Goal: Task Accomplishment & Management: Use online tool/utility

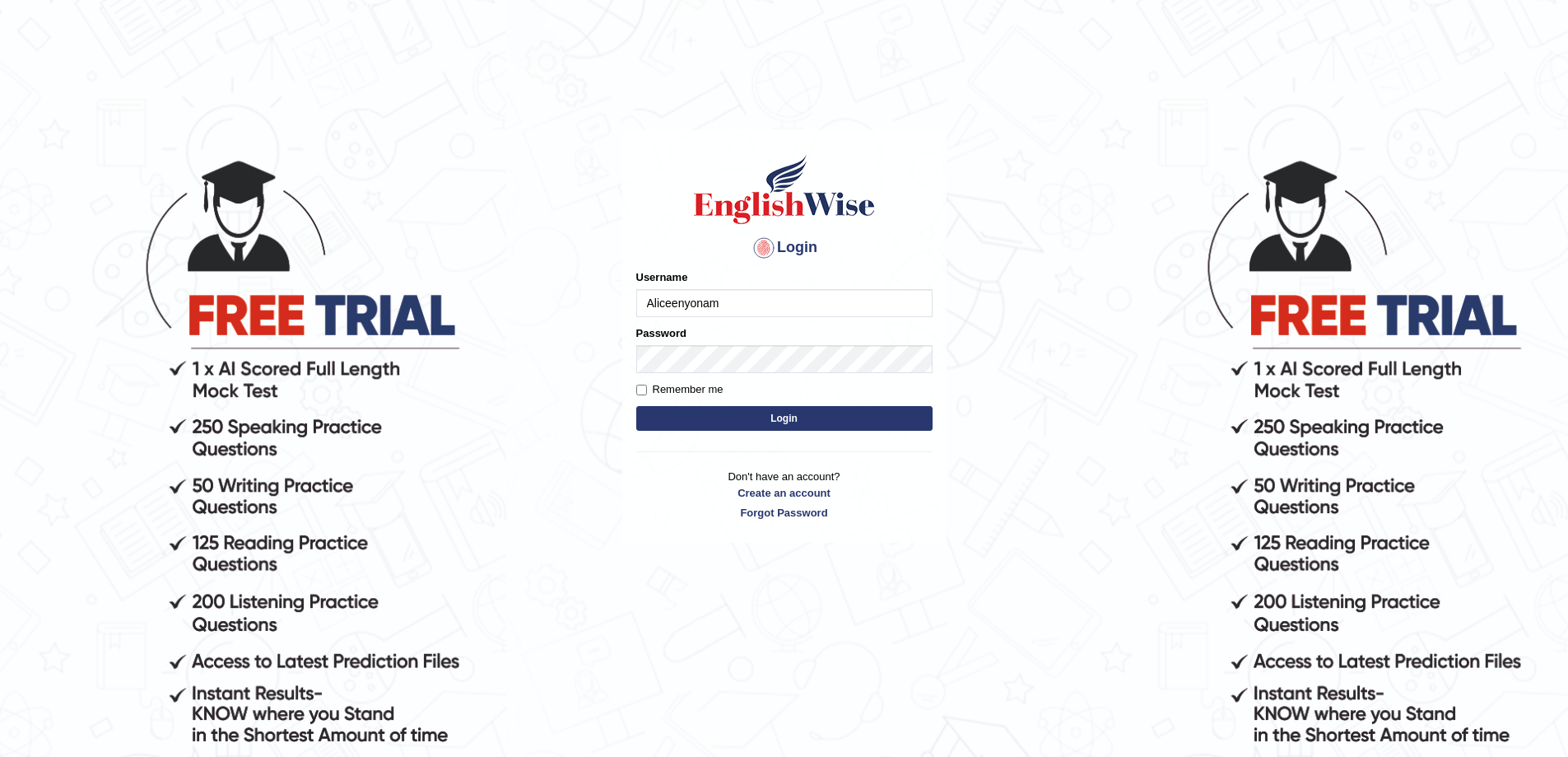
type input "Aliceenyonam"
click at [636, 406] on button "Login" at bounding box center [784, 418] width 296 height 24
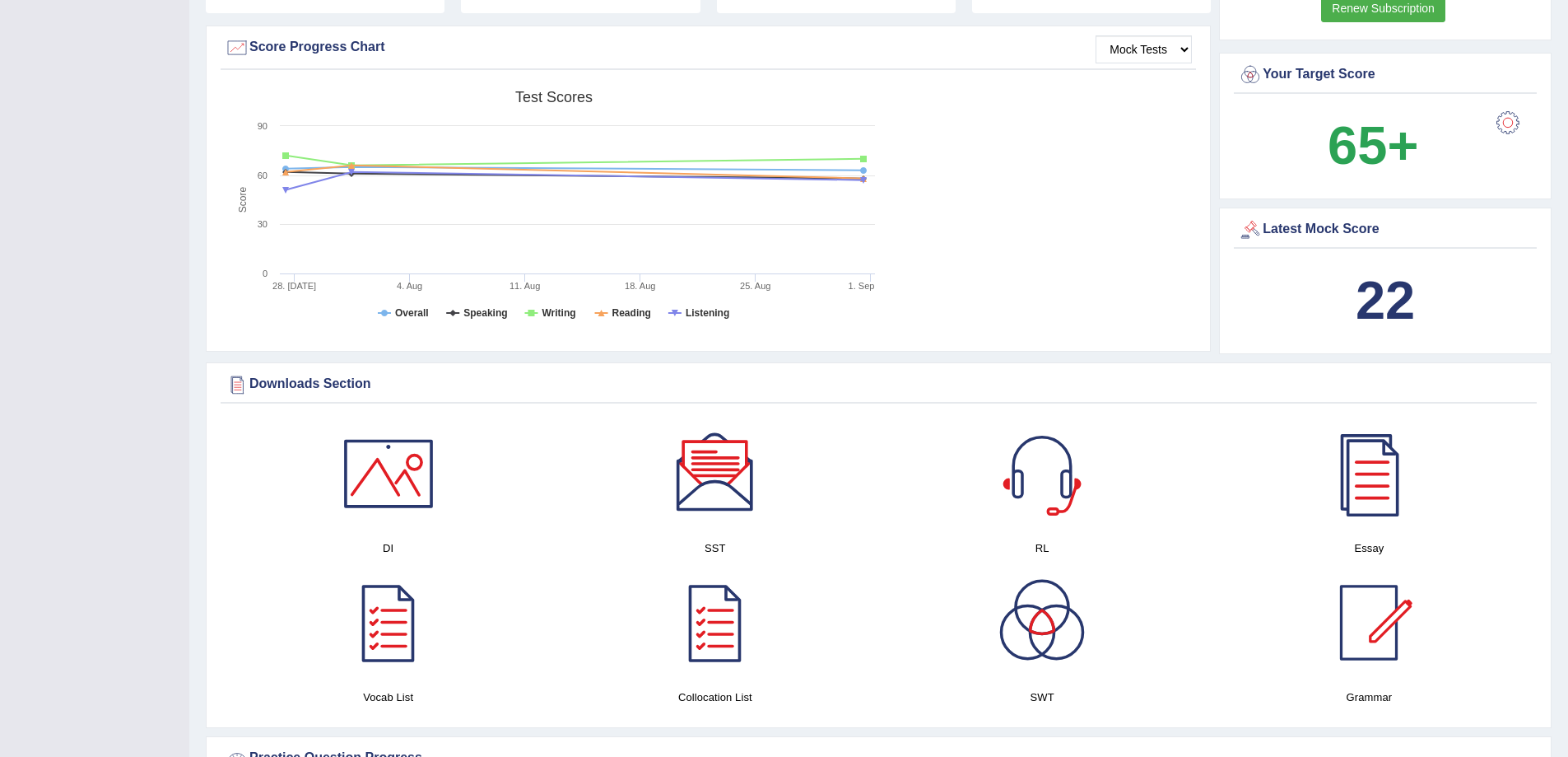
scroll to position [338, 0]
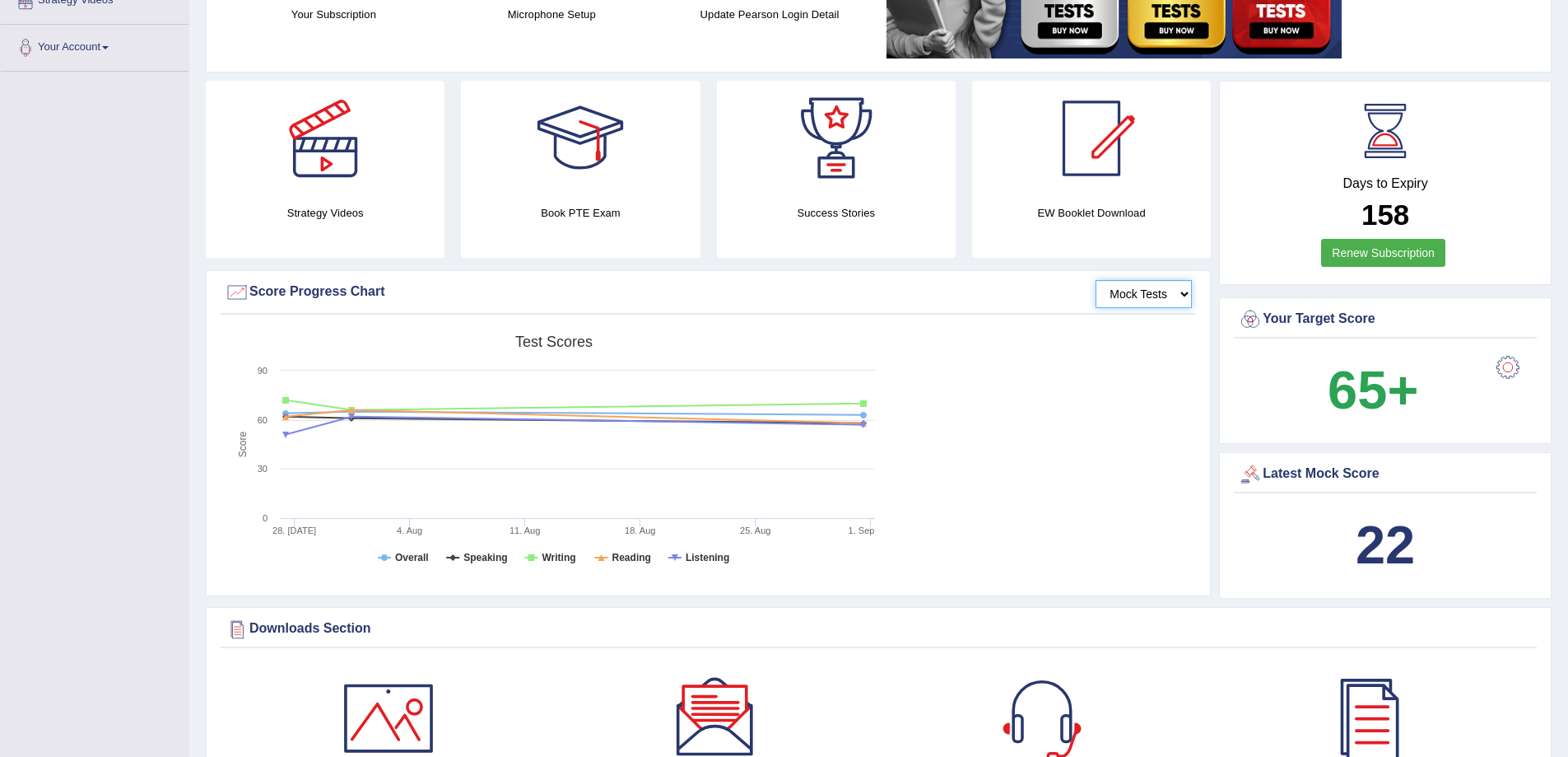
click at [1158, 289] on select "Mock Tests" at bounding box center [1143, 294] width 97 height 28
click at [1095, 280] on select "Mock Tests" at bounding box center [1143, 294] width 97 height 28
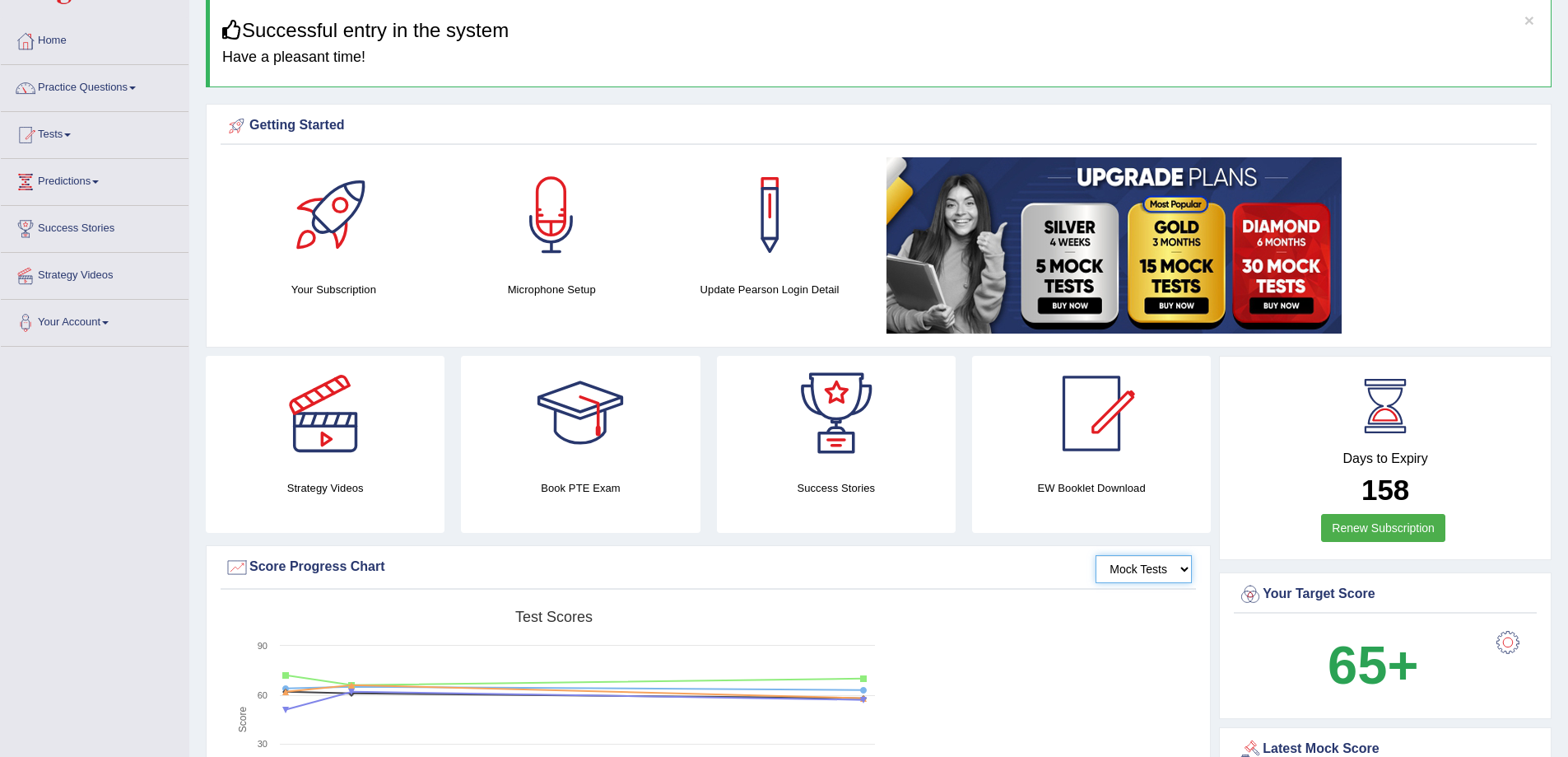
scroll to position [0, 0]
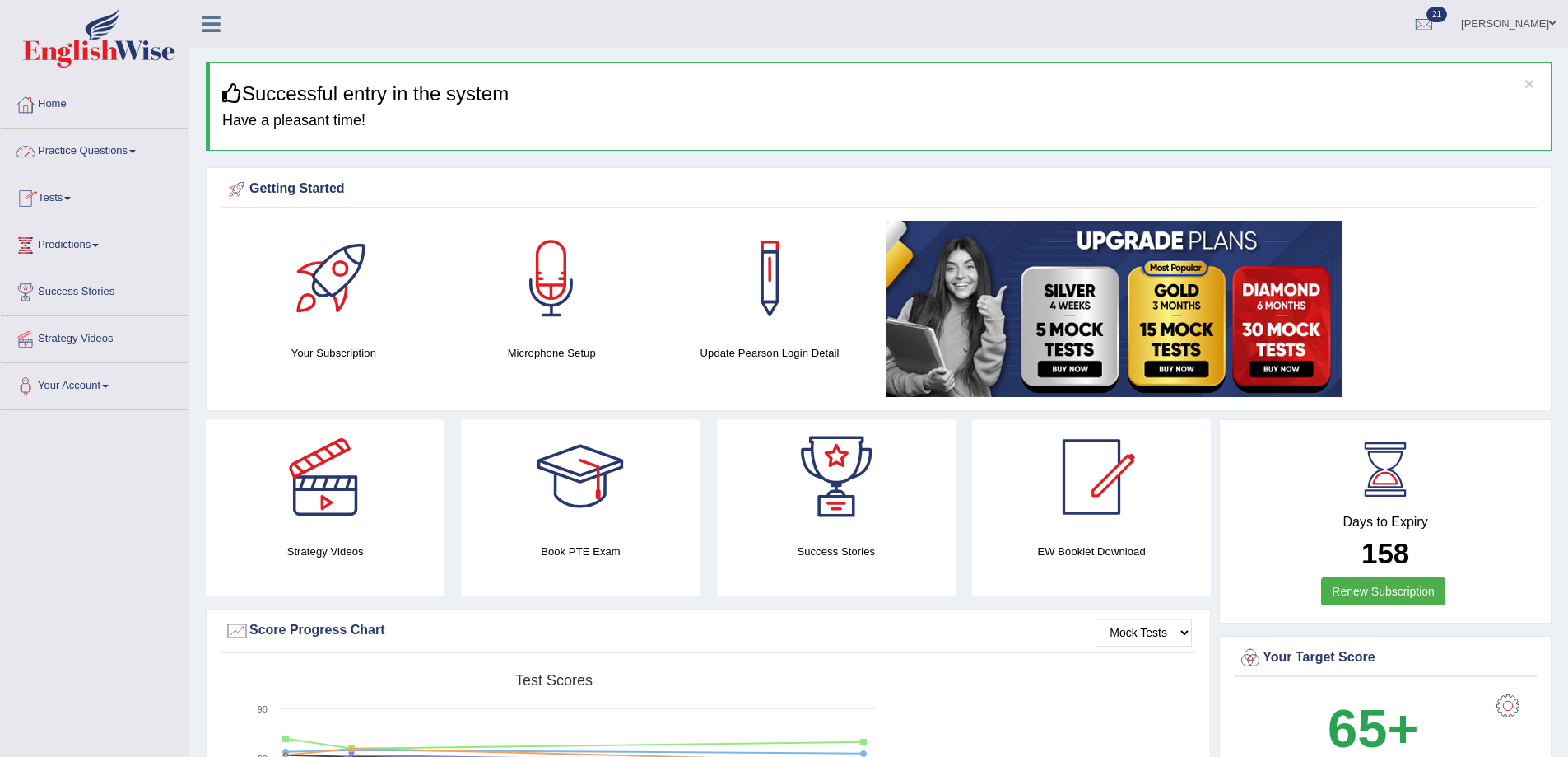
click at [57, 192] on link "Tests" at bounding box center [94, 196] width 187 height 41
click at [77, 237] on link "Take Practice Sectional Test" at bounding box center [107, 236] width 154 height 29
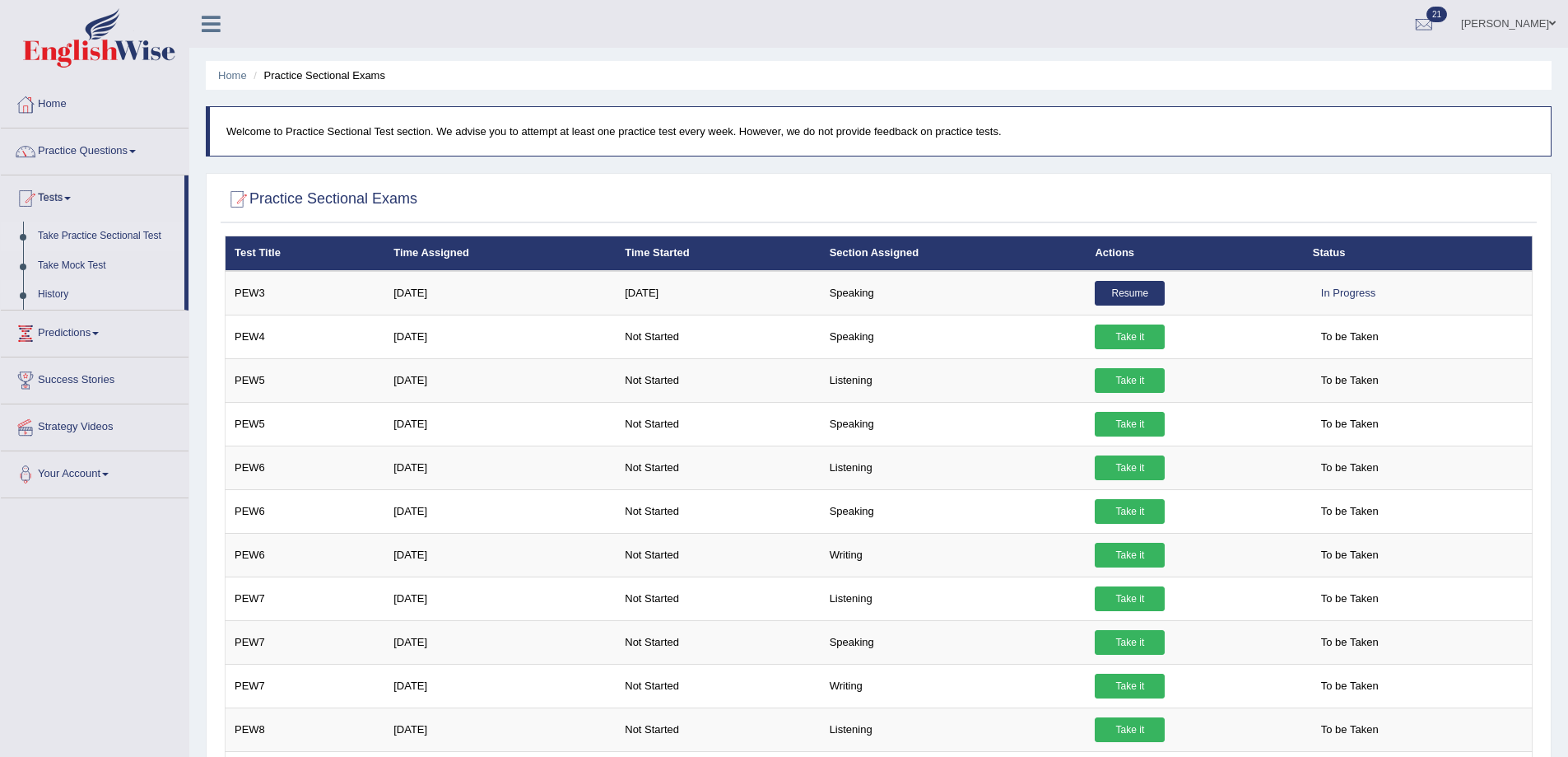
click at [55, 285] on link "History" at bounding box center [107, 294] width 154 height 29
click at [82, 229] on link "Take Practice Sectional Test" at bounding box center [107, 236] width 154 height 29
click at [38, 294] on link "History" at bounding box center [107, 294] width 154 height 29
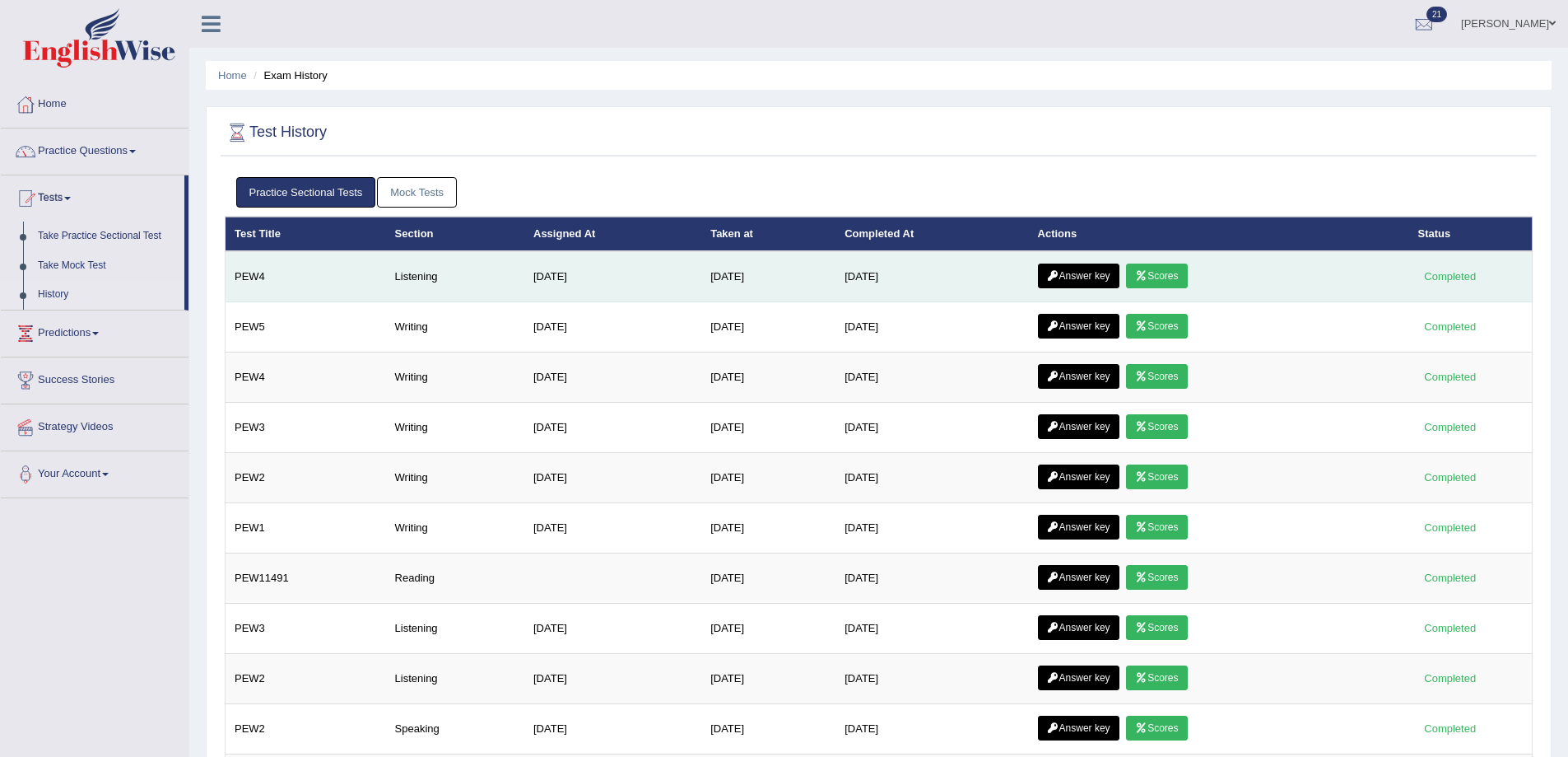
click at [1086, 273] on link "Answer key" at bounding box center [1079, 275] width 82 height 24
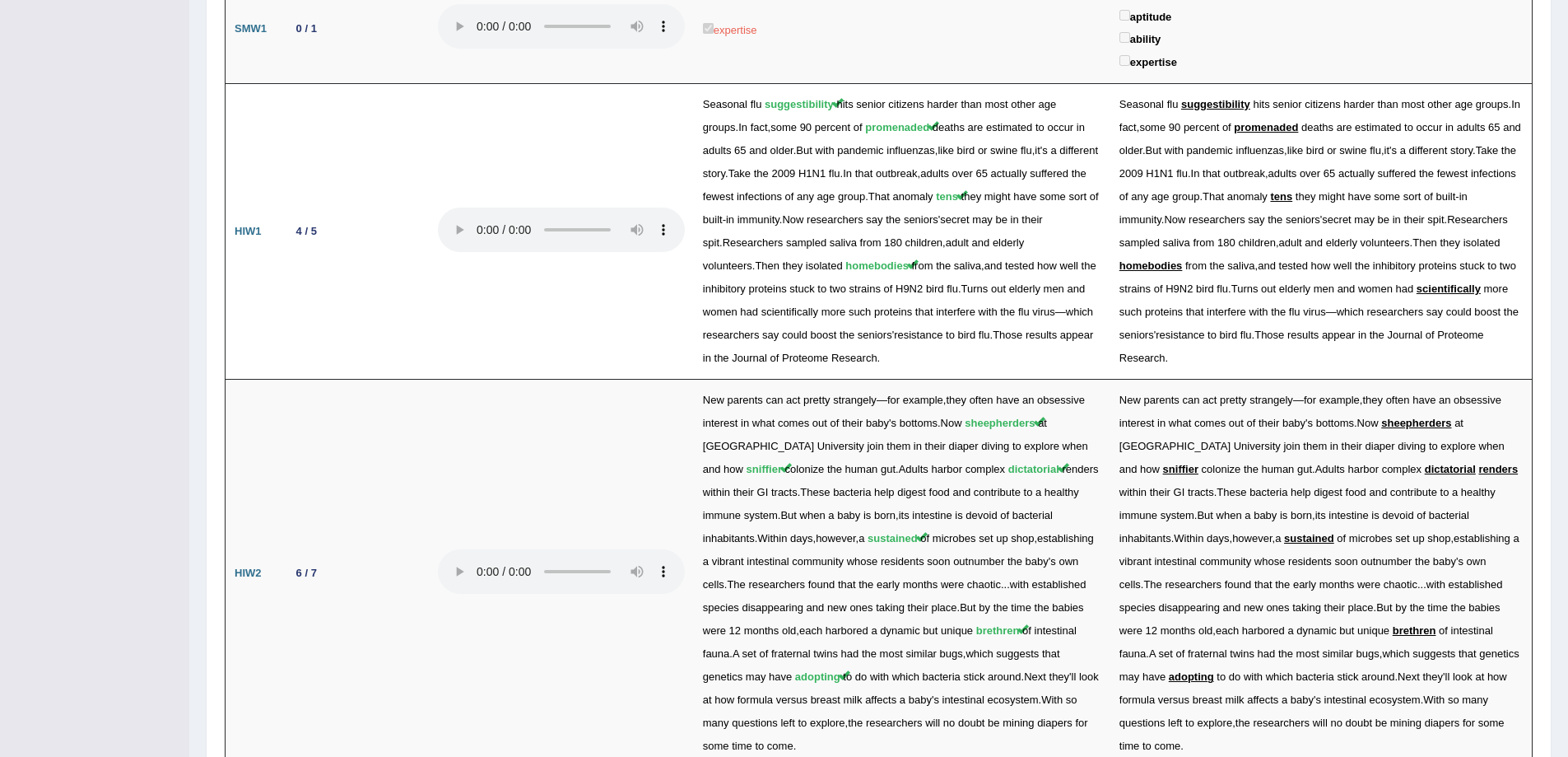
scroll to position [2136, 0]
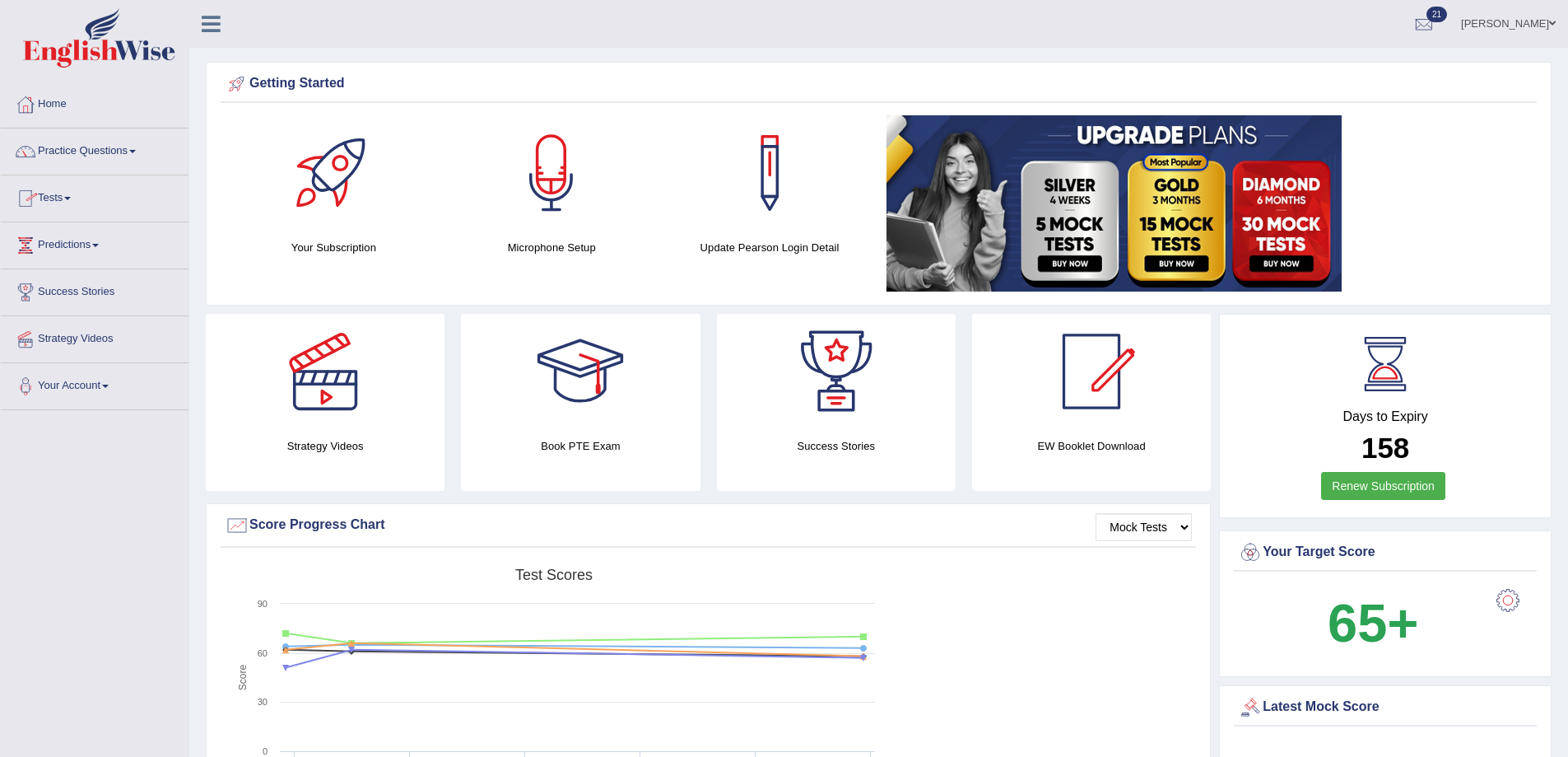
click at [70, 143] on link "Practice Questions" at bounding box center [94, 149] width 187 height 41
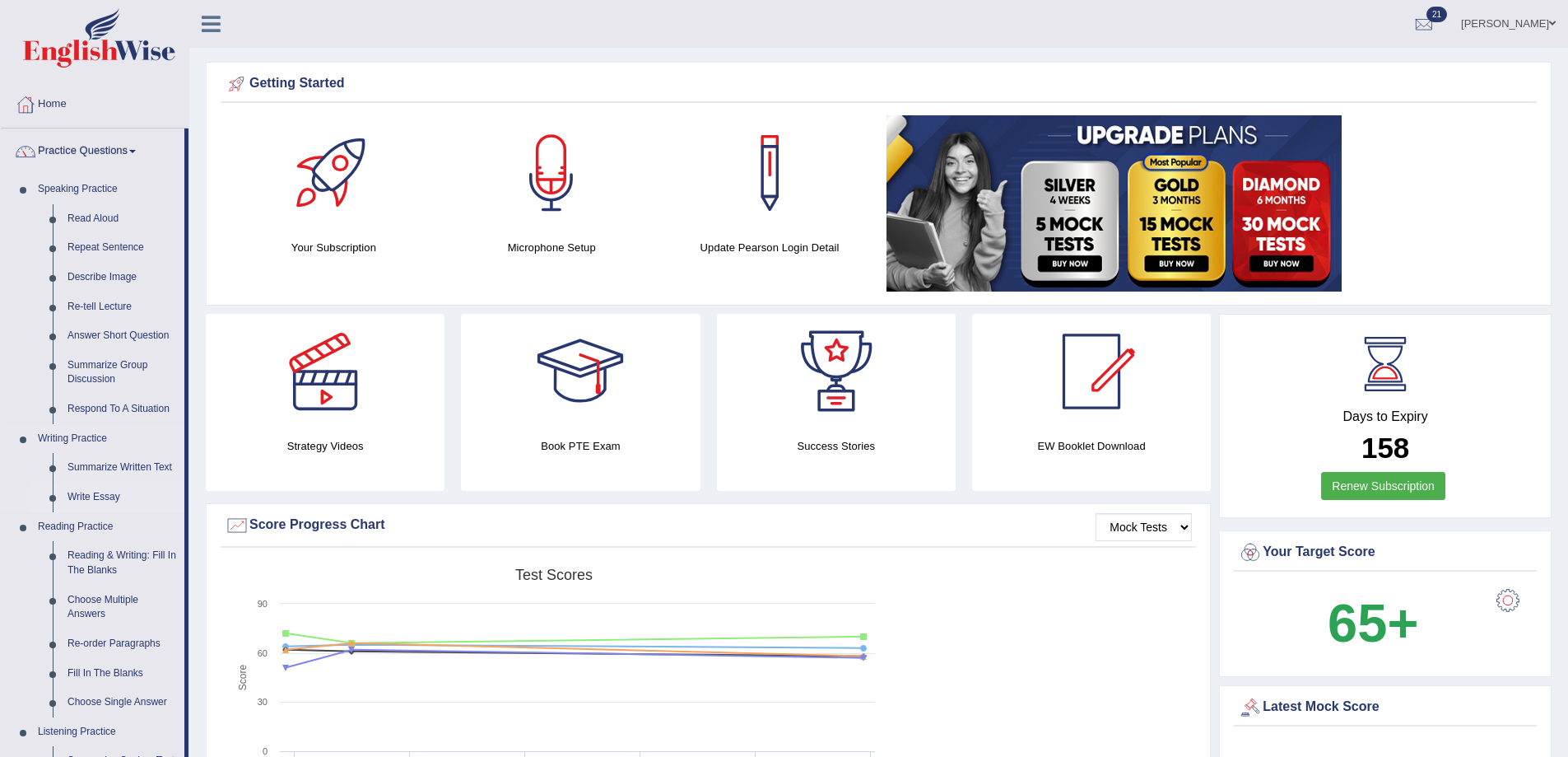
click at [101, 490] on link "Write Essay" at bounding box center [122, 497] width 124 height 29
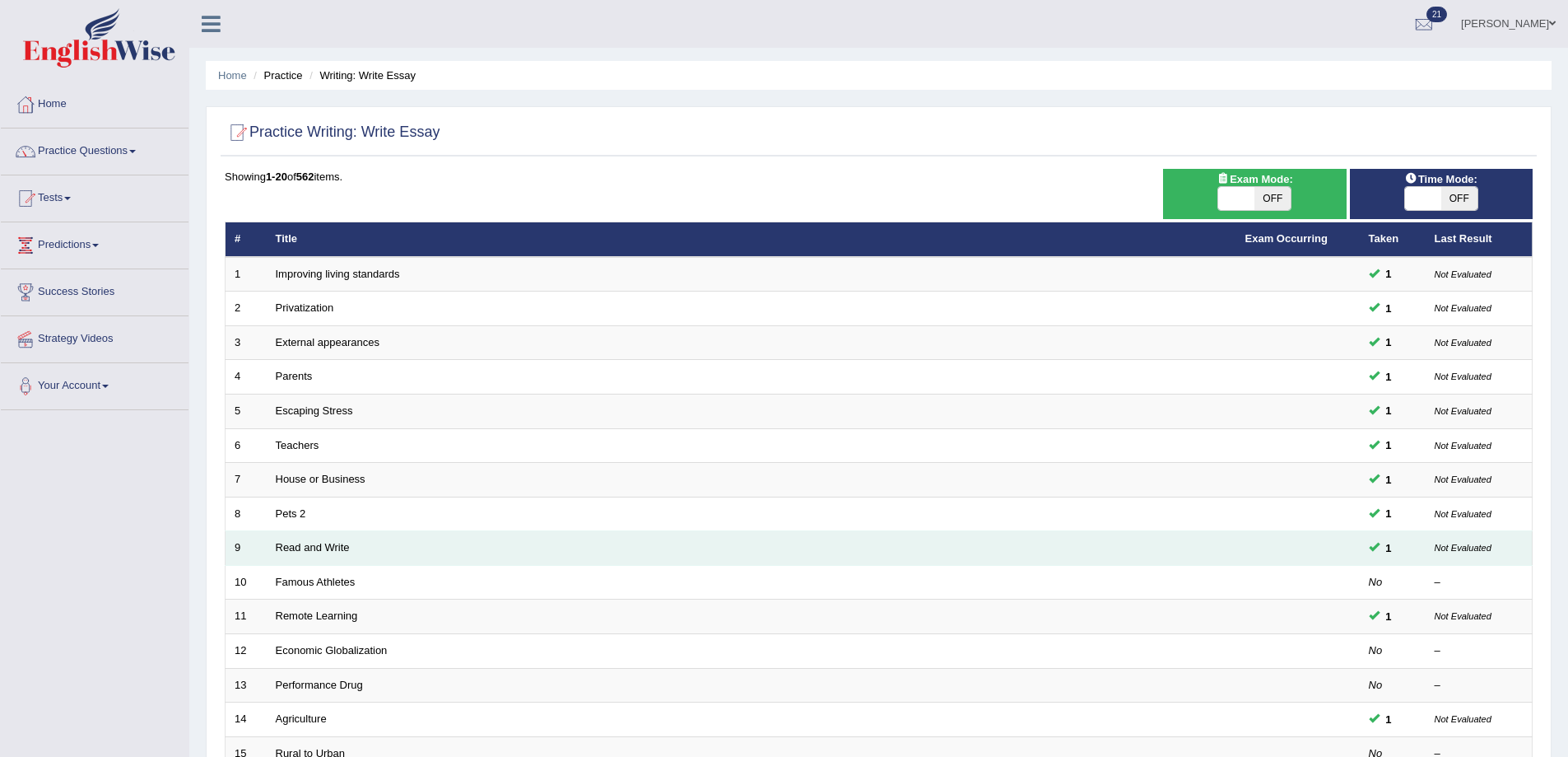
click at [320, 537] on td "Read and Write" at bounding box center [751, 548] width 969 height 34
click at [314, 548] on link "Read and Write" at bounding box center [313, 547] width 74 height 13
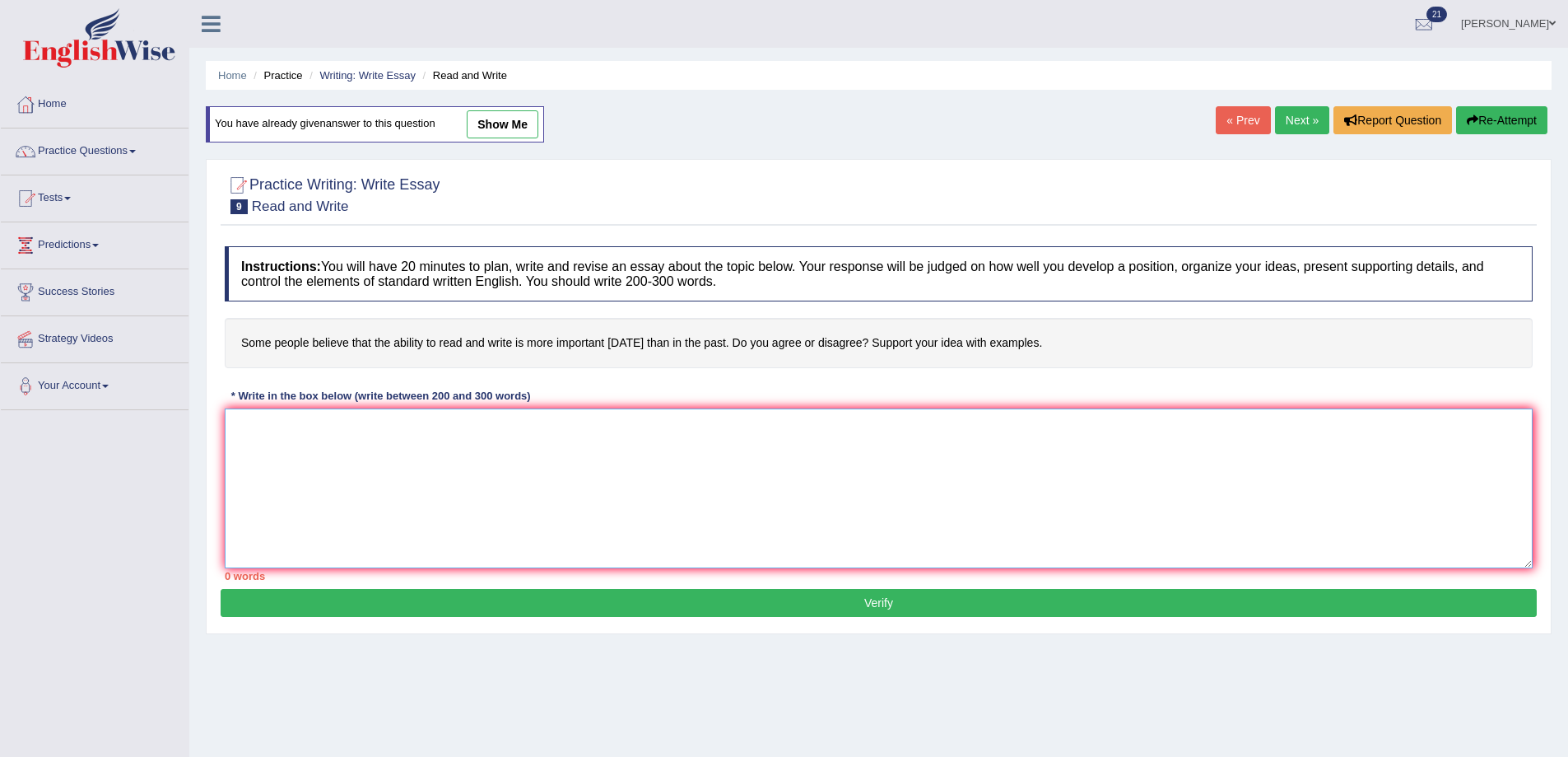
click at [264, 426] on textarea at bounding box center [879, 489] width 1308 height 160
type textarea "S"
type textarea "t"
type textarea "o"
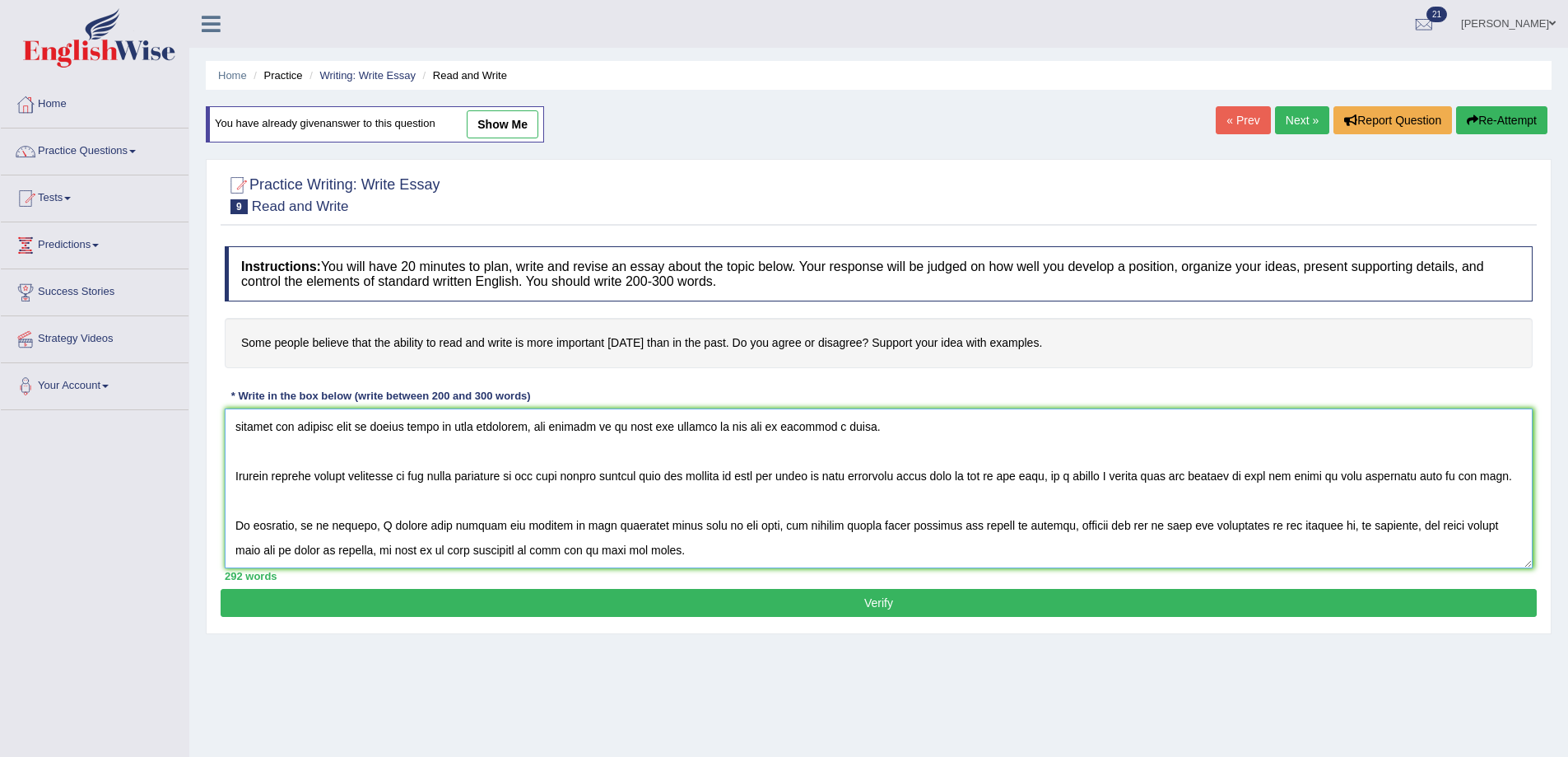
scroll to position [148, 0]
type textarea "One of the most conspicuous trends in today's world is the colossal upsurge tha…"
click at [935, 611] on button "Verify" at bounding box center [879, 602] width 1317 height 28
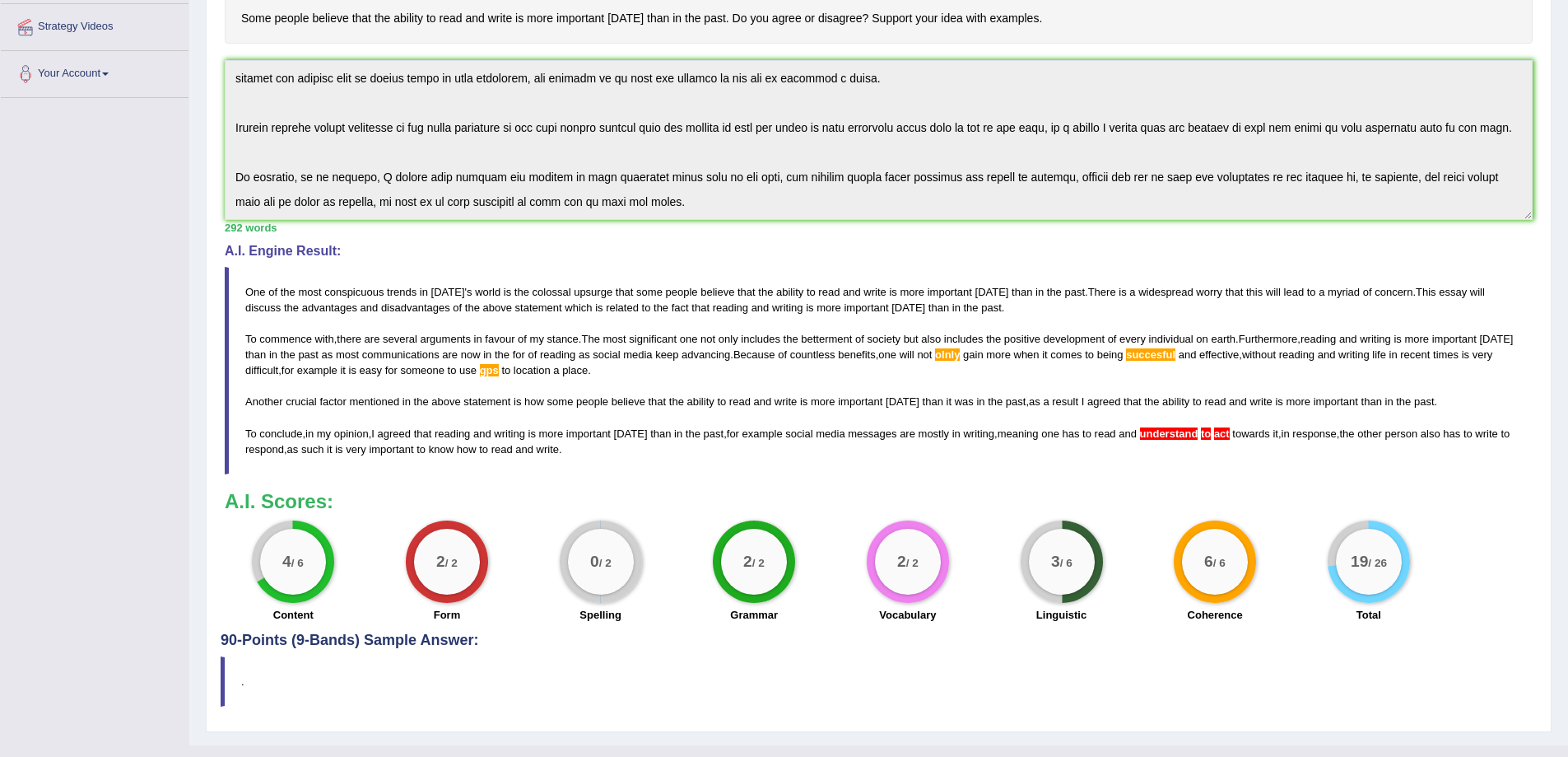
scroll to position [341, 0]
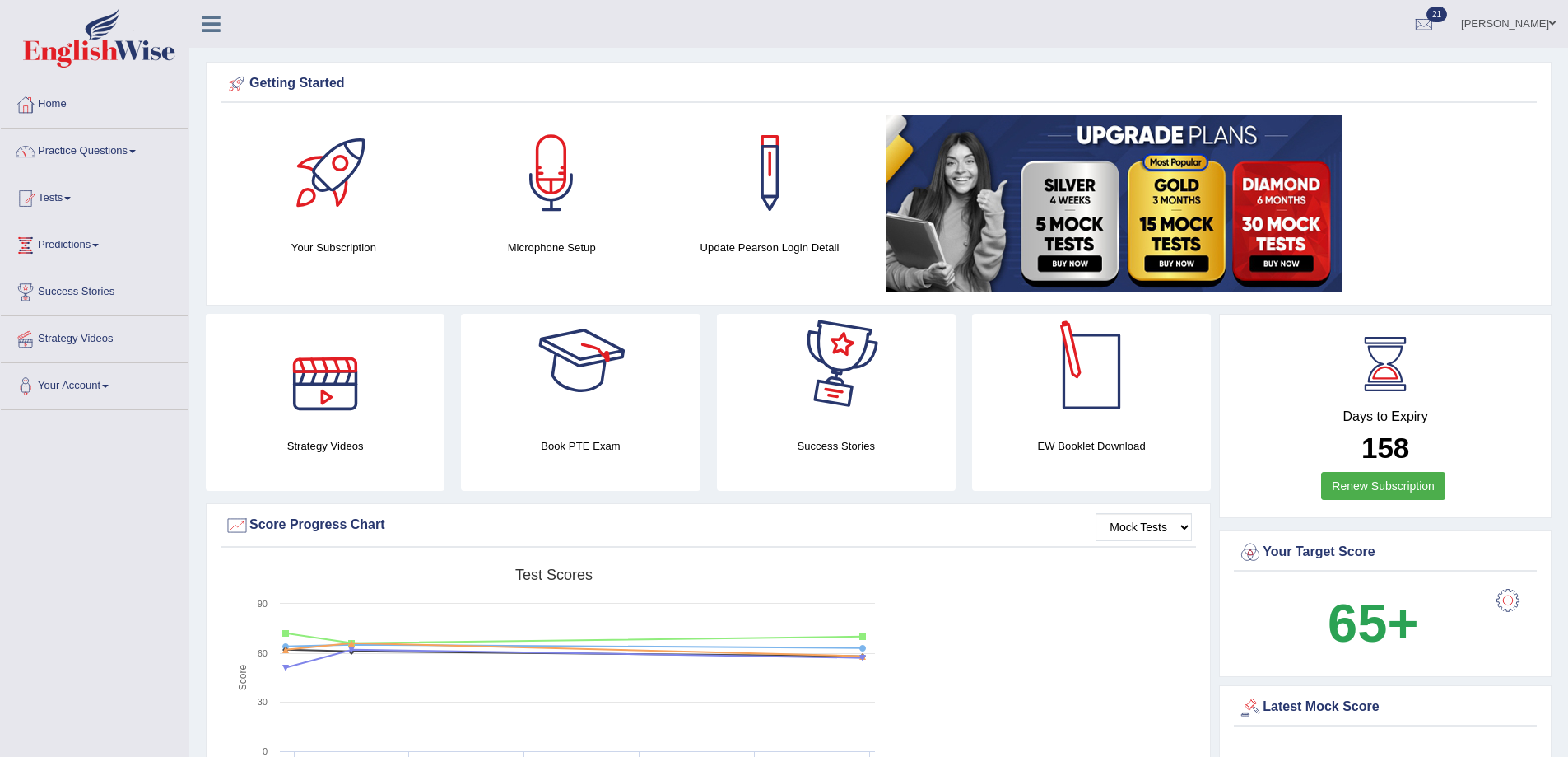
click at [956, 430] on div "EW Booklet Download" at bounding box center [837, 402] width 239 height 177
click at [956, 447] on h4 "EW Booklet Download" at bounding box center [837, 446] width 239 height 18
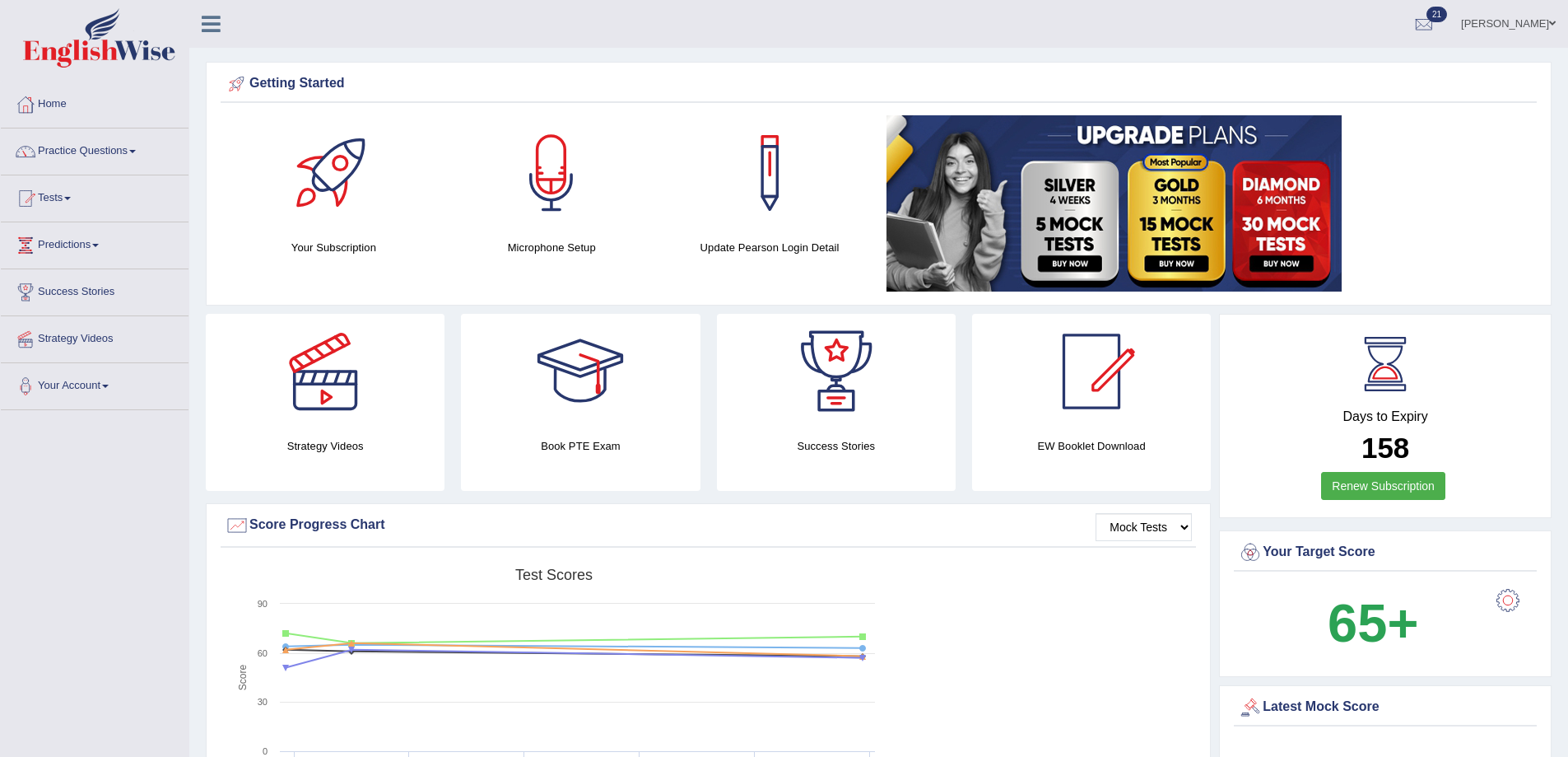
click at [956, 444] on h4 "EW Booklet Download" at bounding box center [837, 446] width 239 height 18
click at [49, 105] on link "Home" at bounding box center [94, 102] width 187 height 41
click at [956, 441] on h4 "EW Booklet Download" at bounding box center [837, 446] width 239 height 18
click at [956, 443] on h4 "EW Booklet Download" at bounding box center [837, 446] width 239 height 18
click at [1076, 380] on div at bounding box center [1091, 371] width 115 height 115
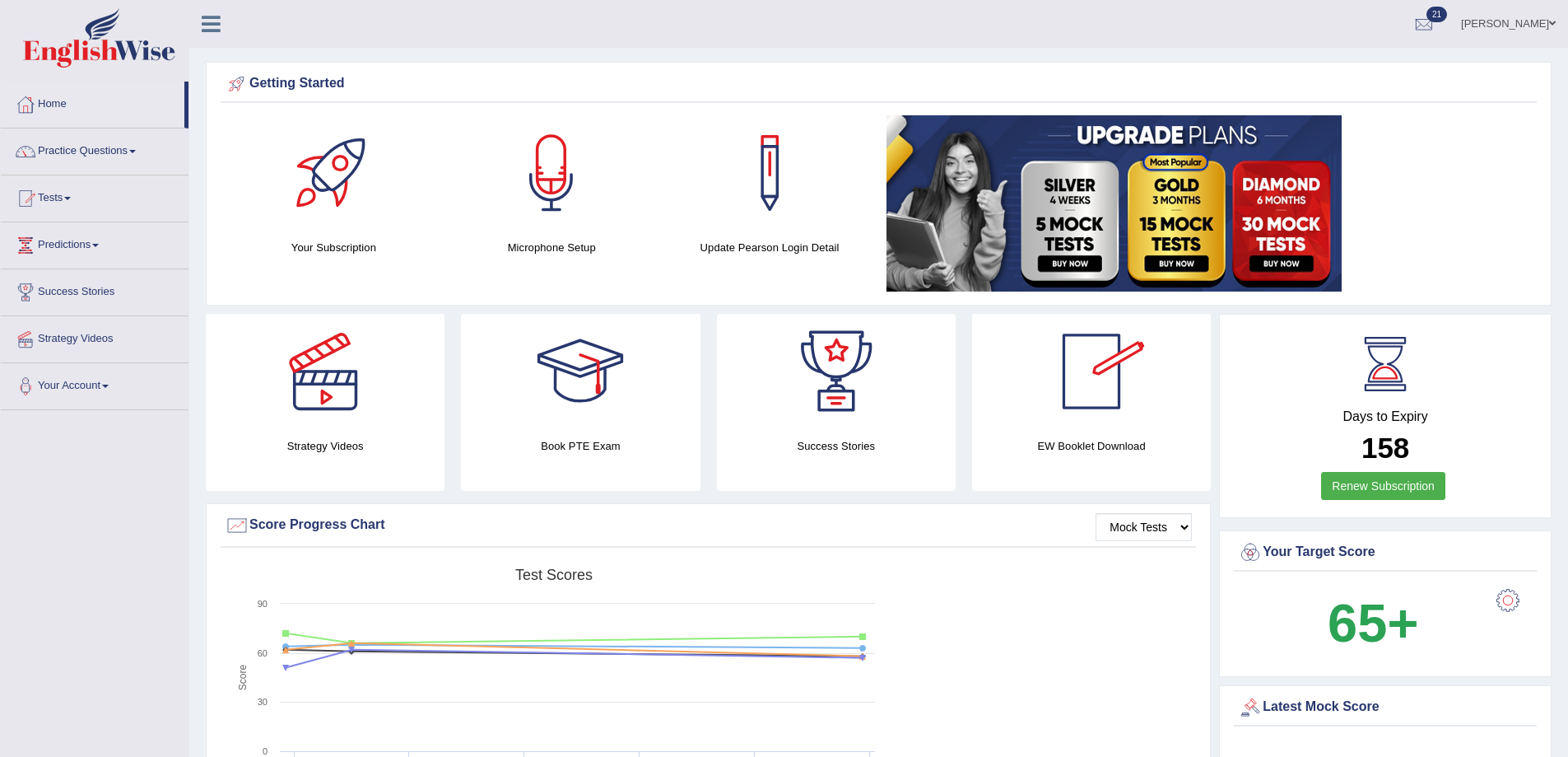
click at [1083, 379] on div at bounding box center [1091, 371] width 115 height 115
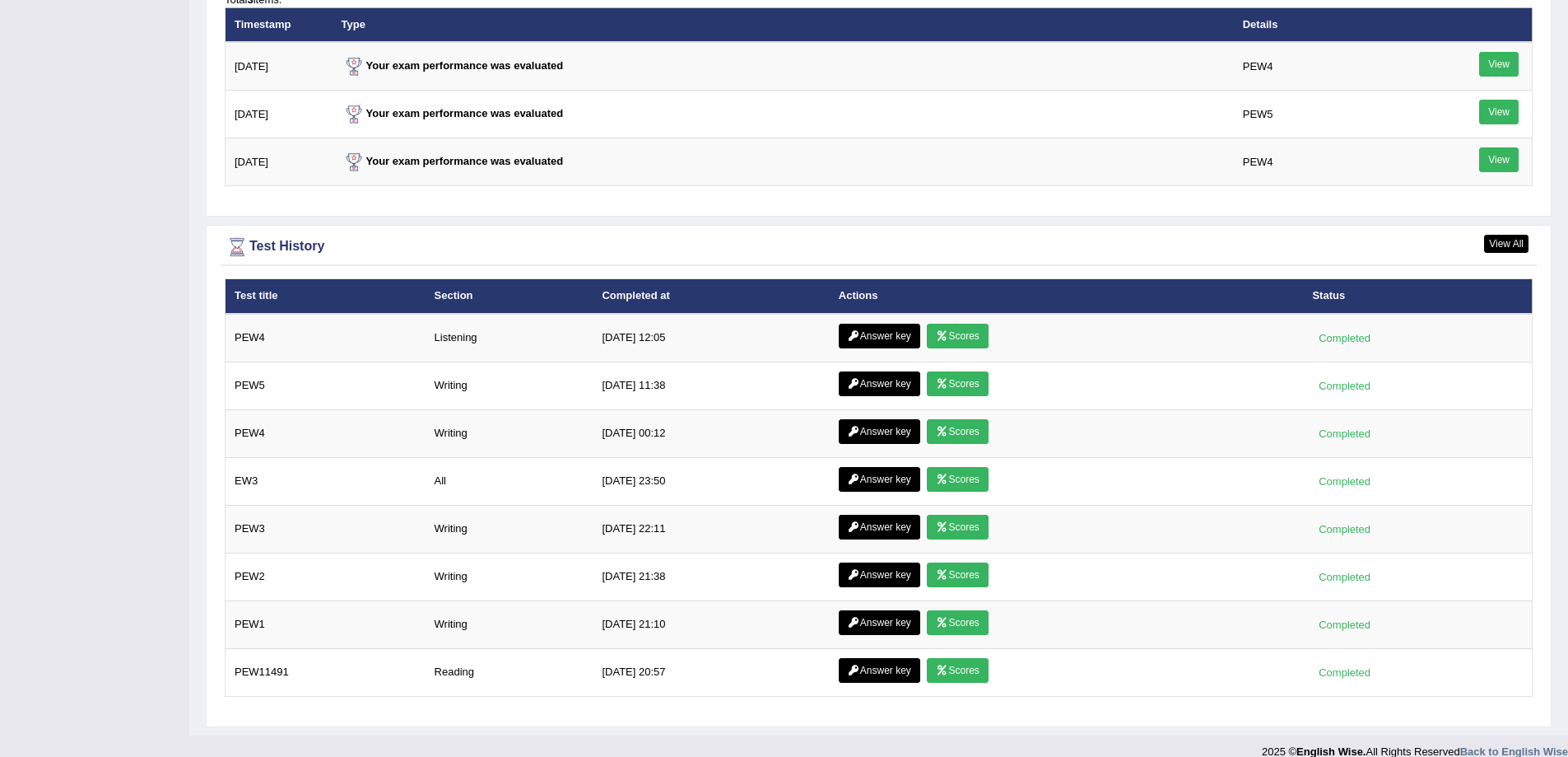
scroll to position [2098, 0]
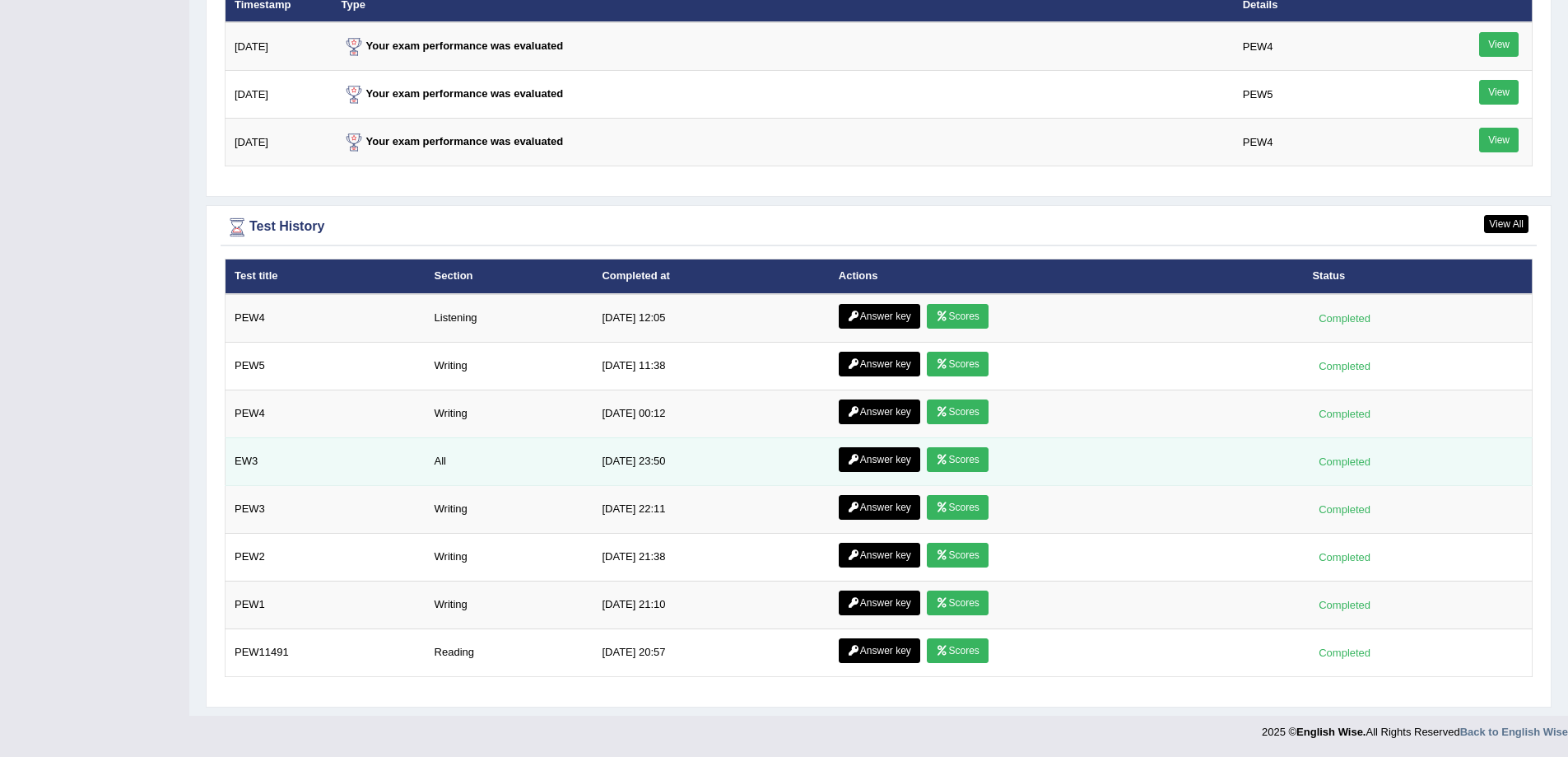
click at [863, 458] on link "Answer key" at bounding box center [879, 459] width 82 height 24
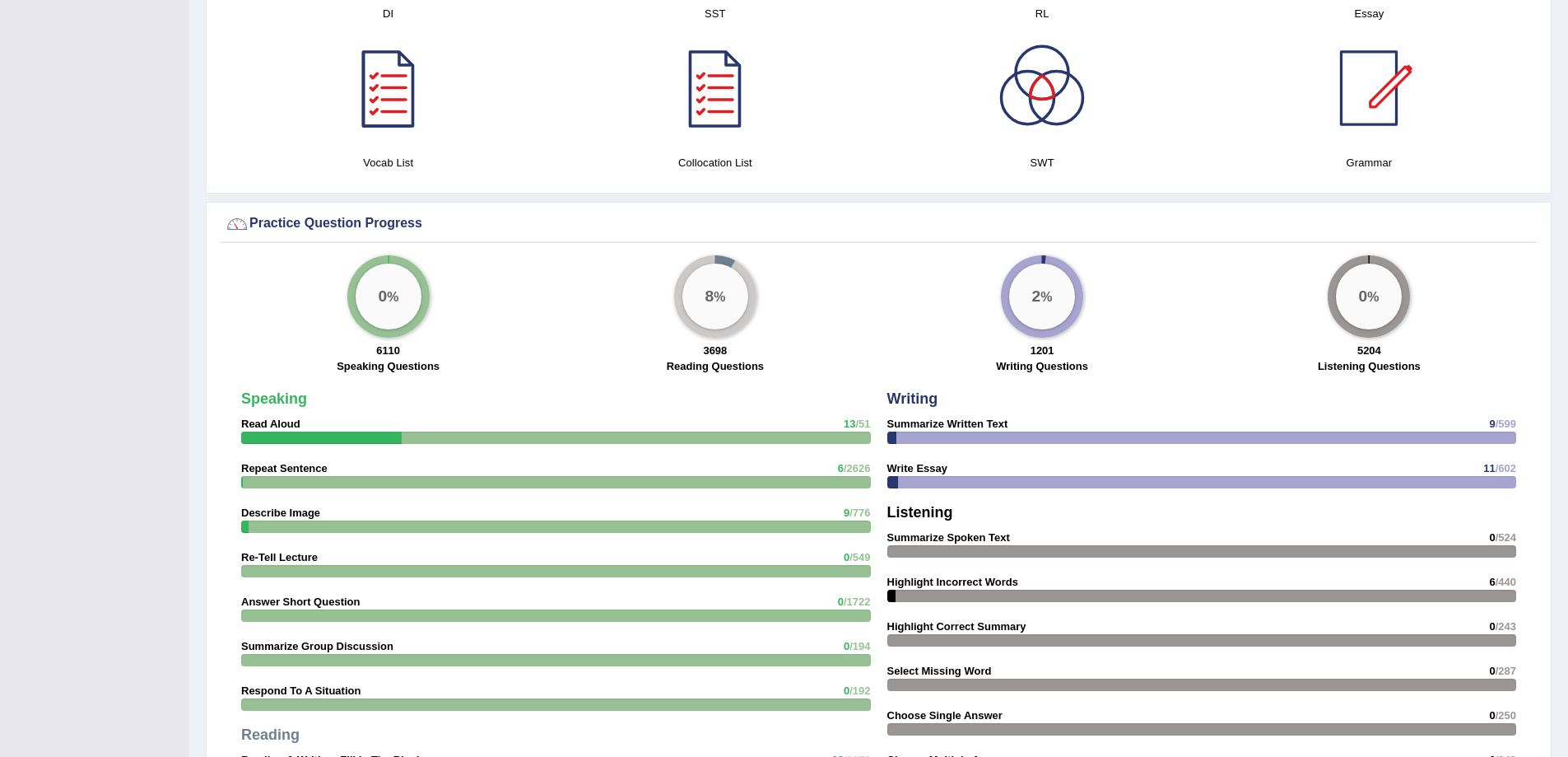
scroll to position [1018, 0]
